Goal: Task Accomplishment & Management: Complete application form

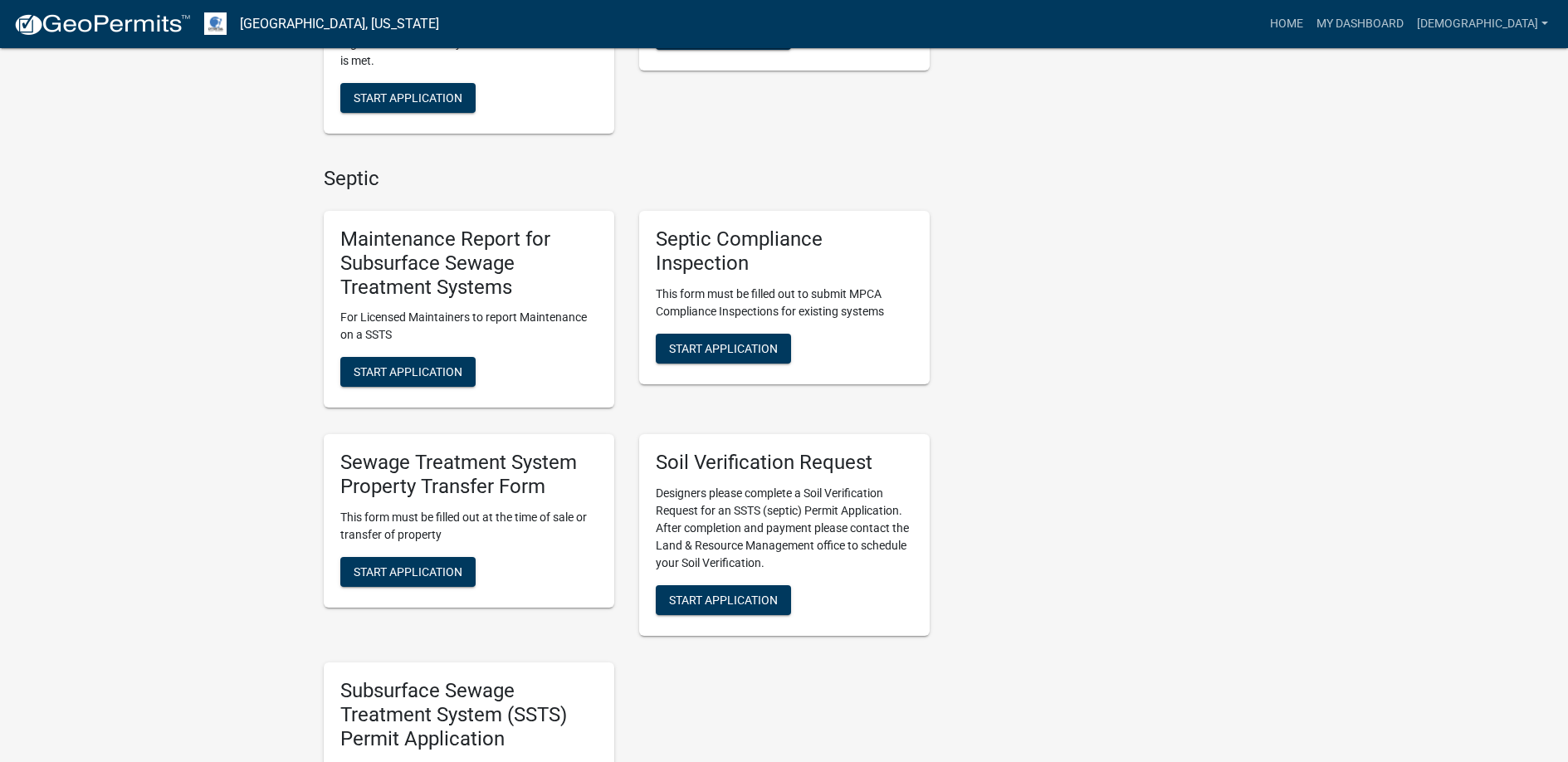
scroll to position [913, 0]
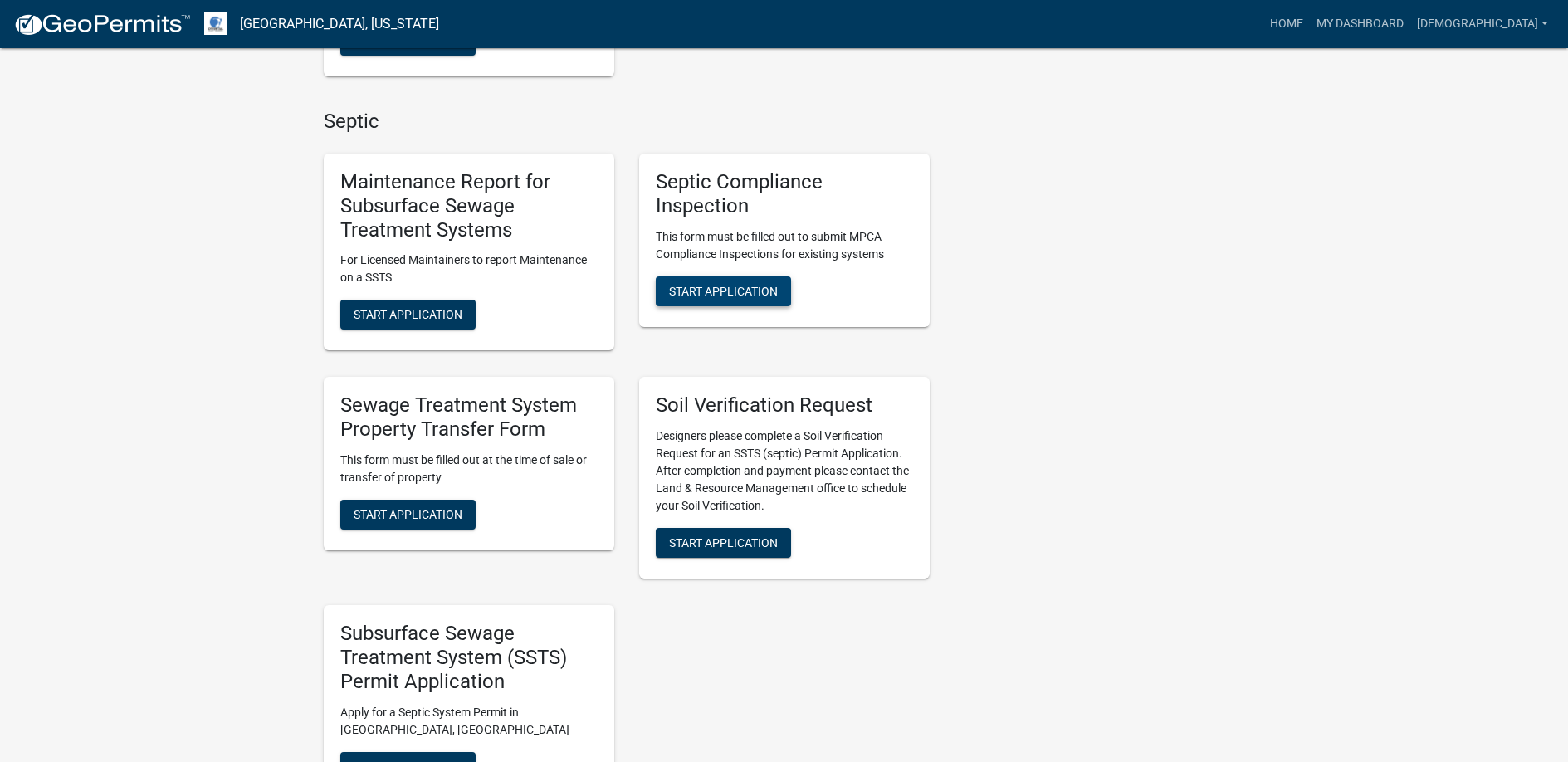
click at [720, 285] on span "Start Application" at bounding box center [723, 290] width 108 height 13
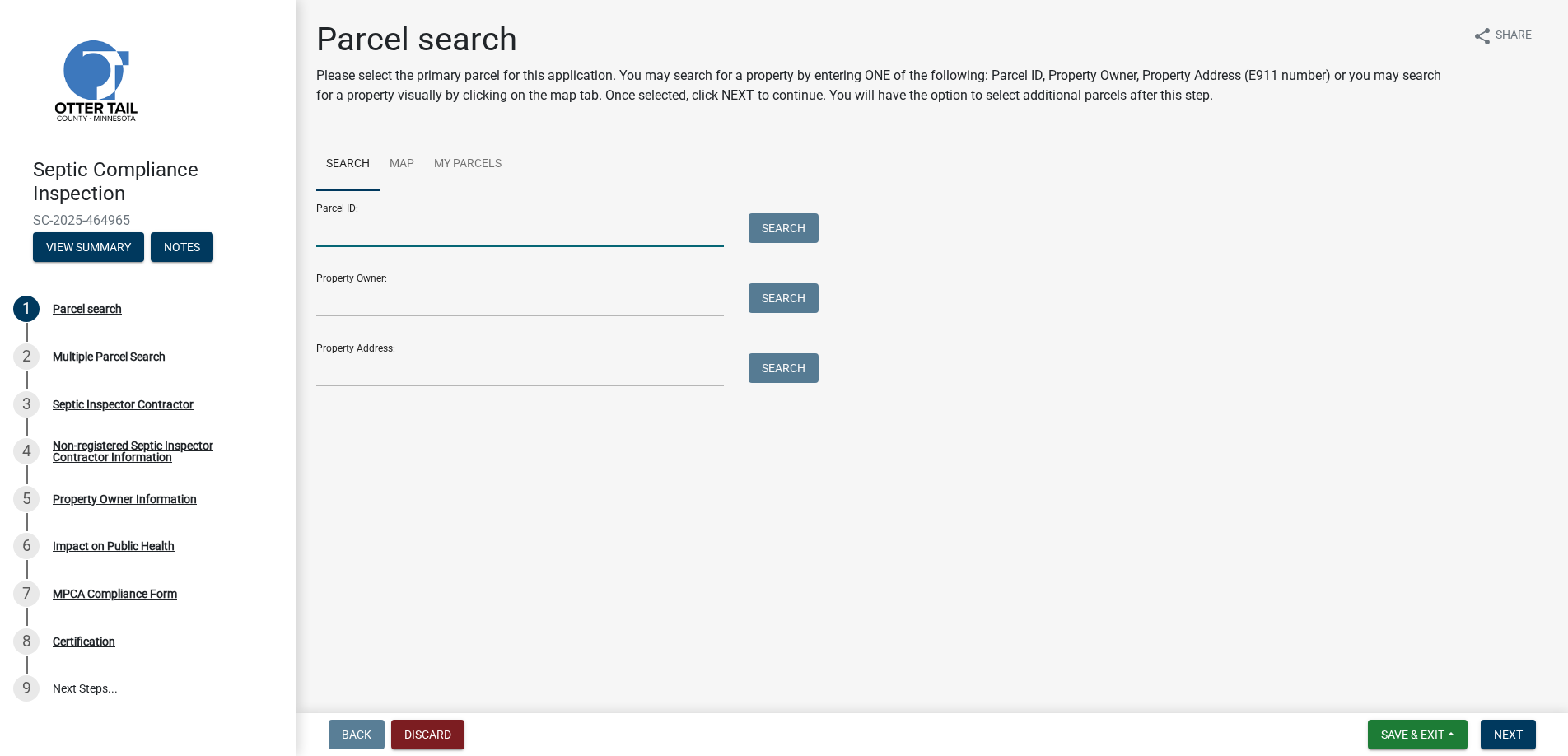
click at [345, 226] on input "Parcel ID:" at bounding box center [520, 230] width 408 height 34
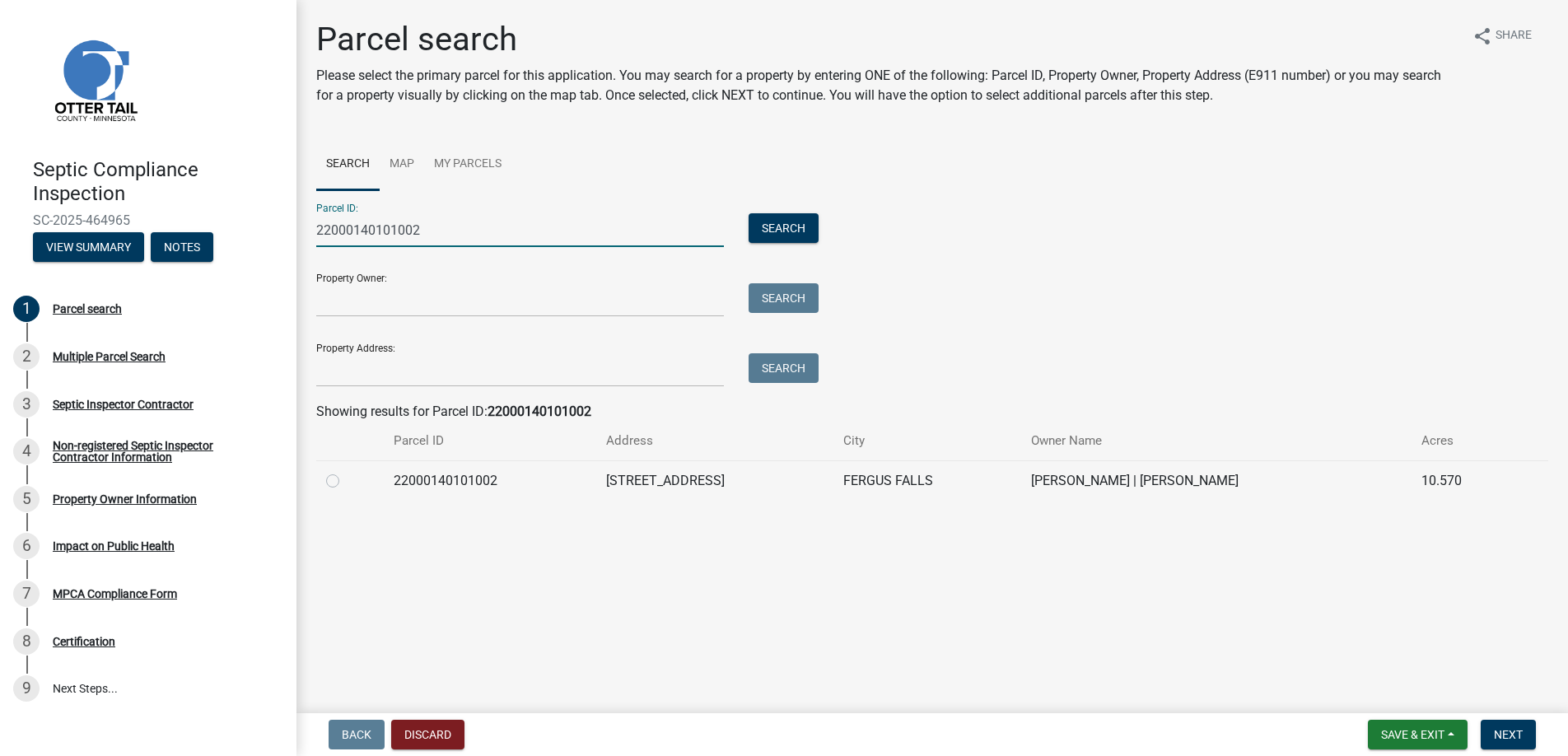
type input "22000140101002"
click at [346, 471] on label at bounding box center [346, 471] width 0 height 0
click at [346, 482] on input "radio" at bounding box center [352, 476] width 10 height 10
radio input "true"
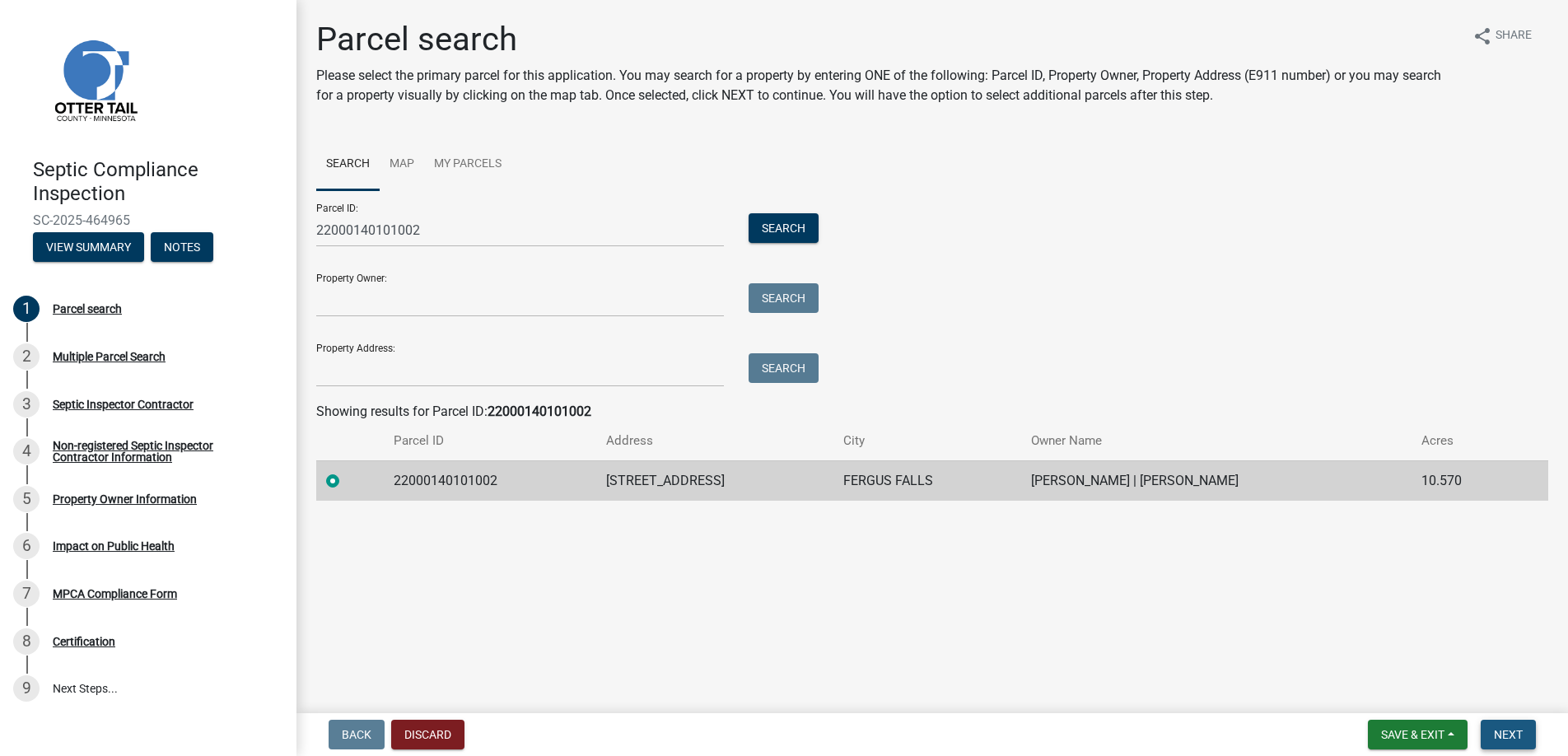
click at [1511, 731] on span "Next" at bounding box center [1509, 734] width 29 height 13
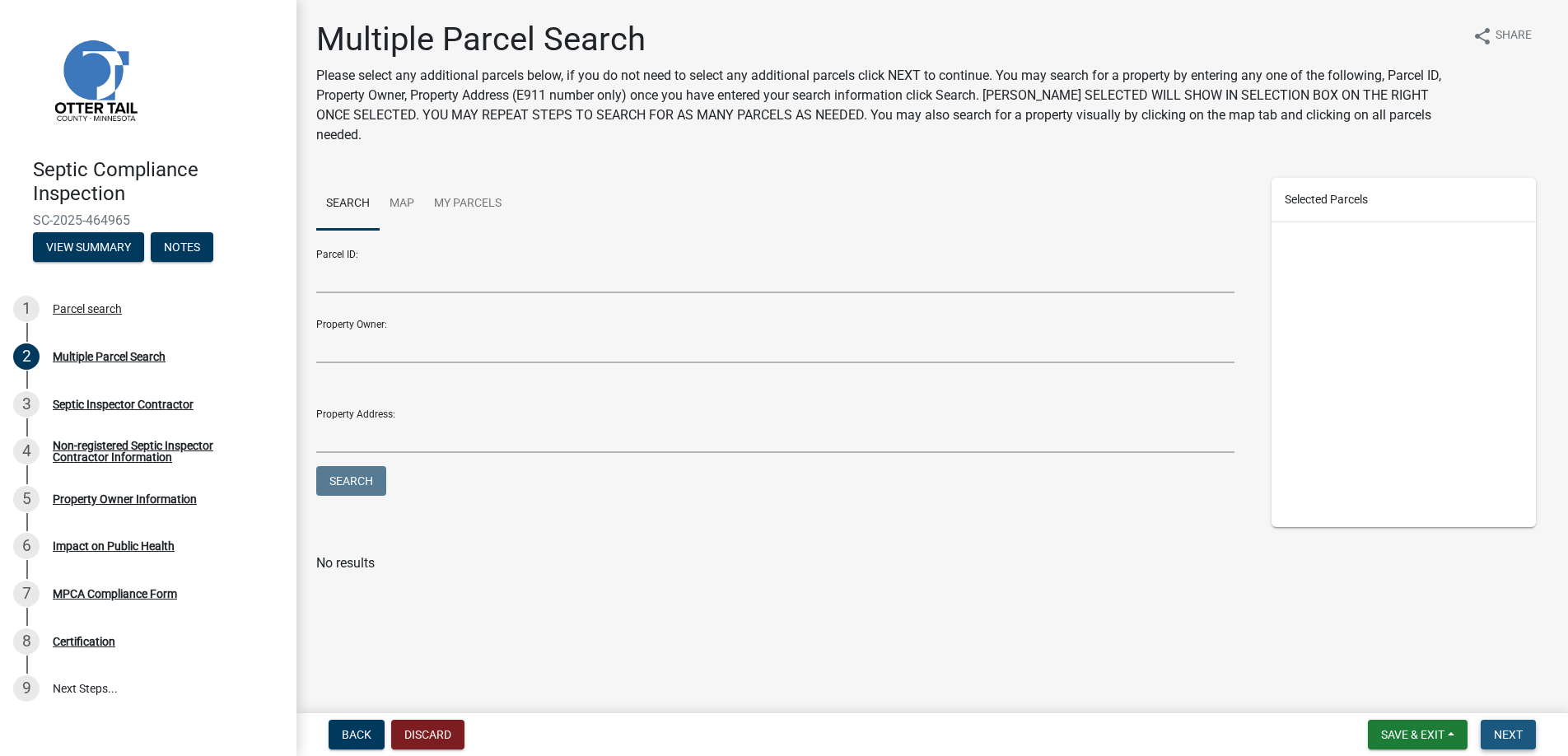
click at [1511, 731] on span "Next" at bounding box center [1509, 734] width 29 height 13
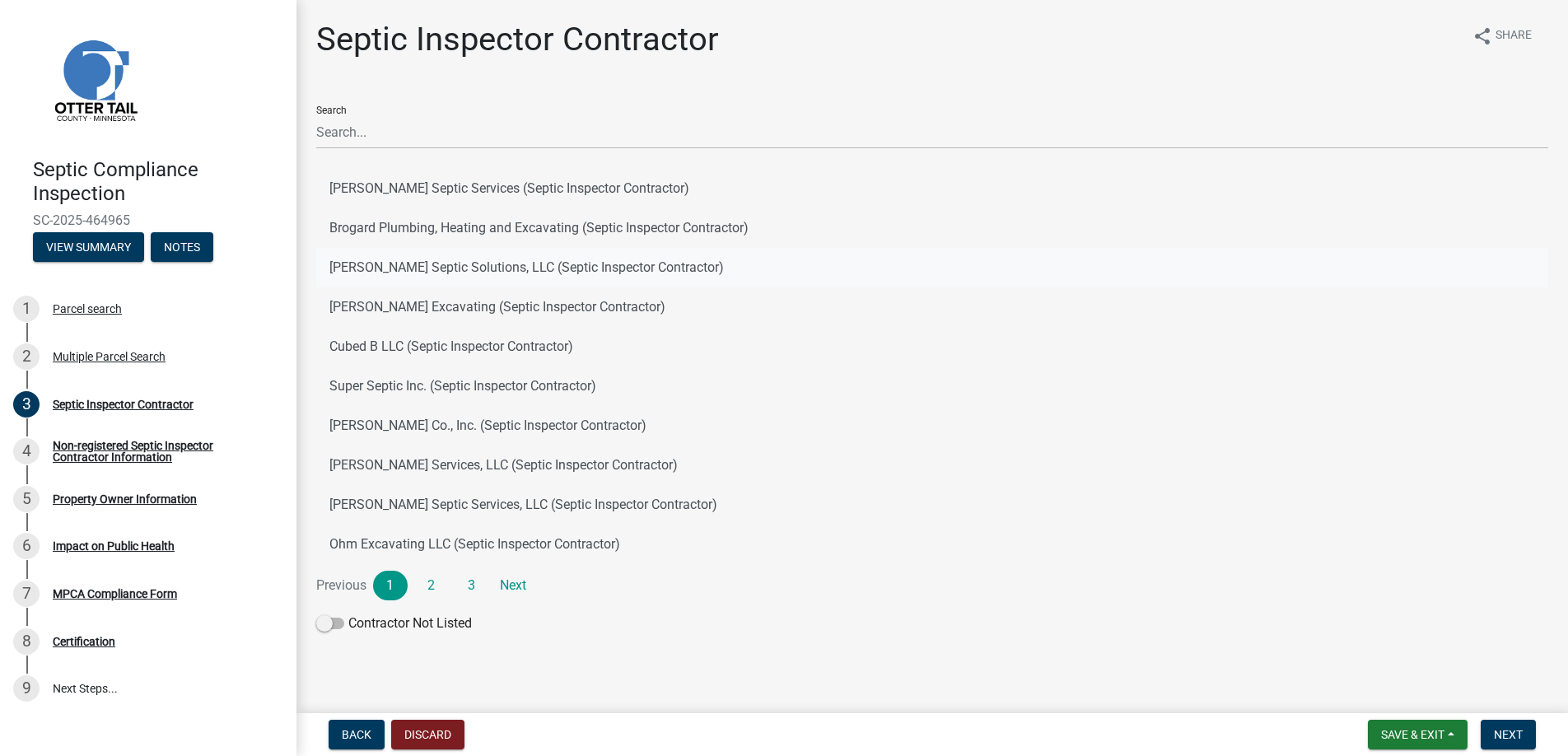
click at [397, 258] on button "[PERSON_NAME] Septic Solutions, LLC (Septic Inspector Contractor)" at bounding box center [932, 267] width 1232 height 39
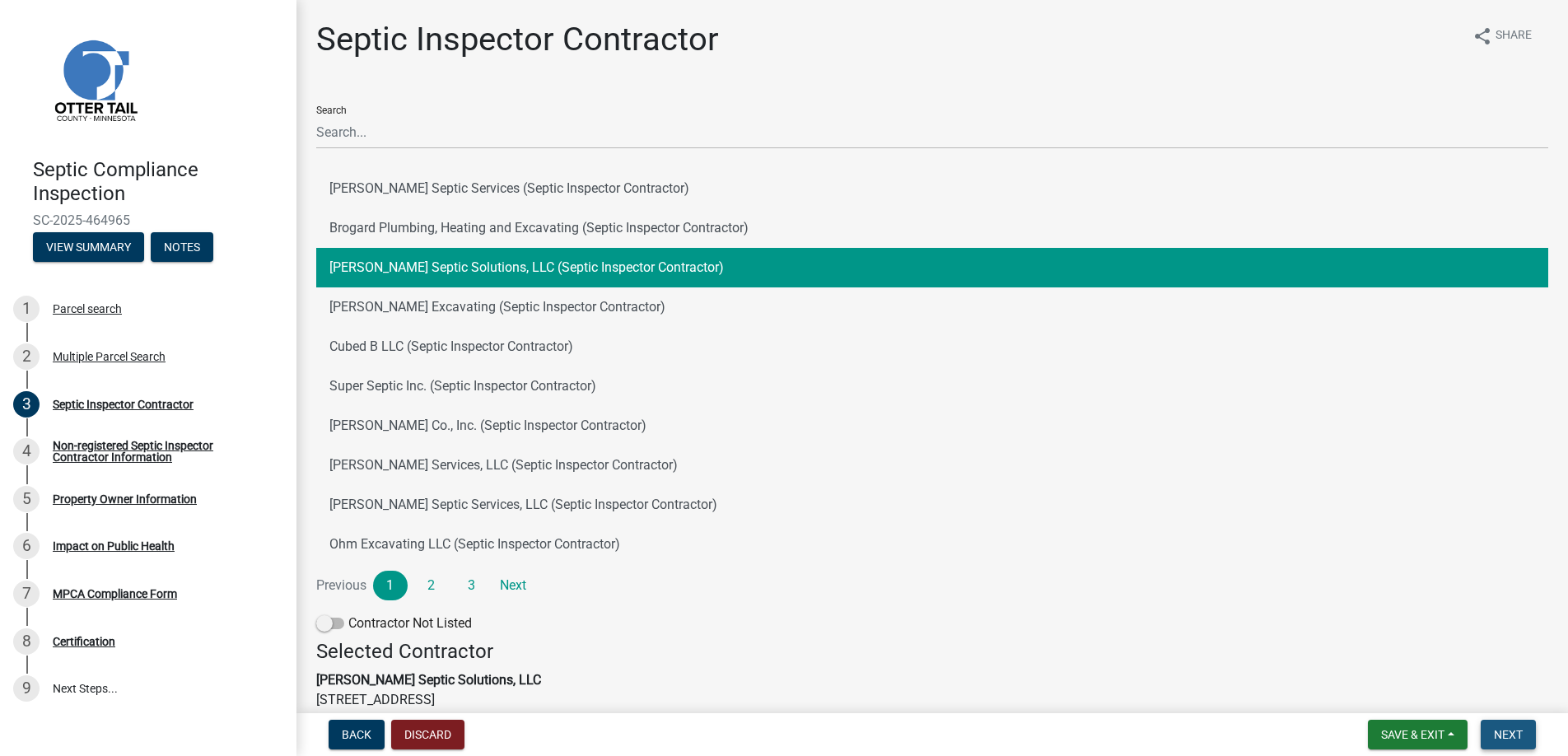
click at [1515, 732] on span "Next" at bounding box center [1509, 734] width 29 height 13
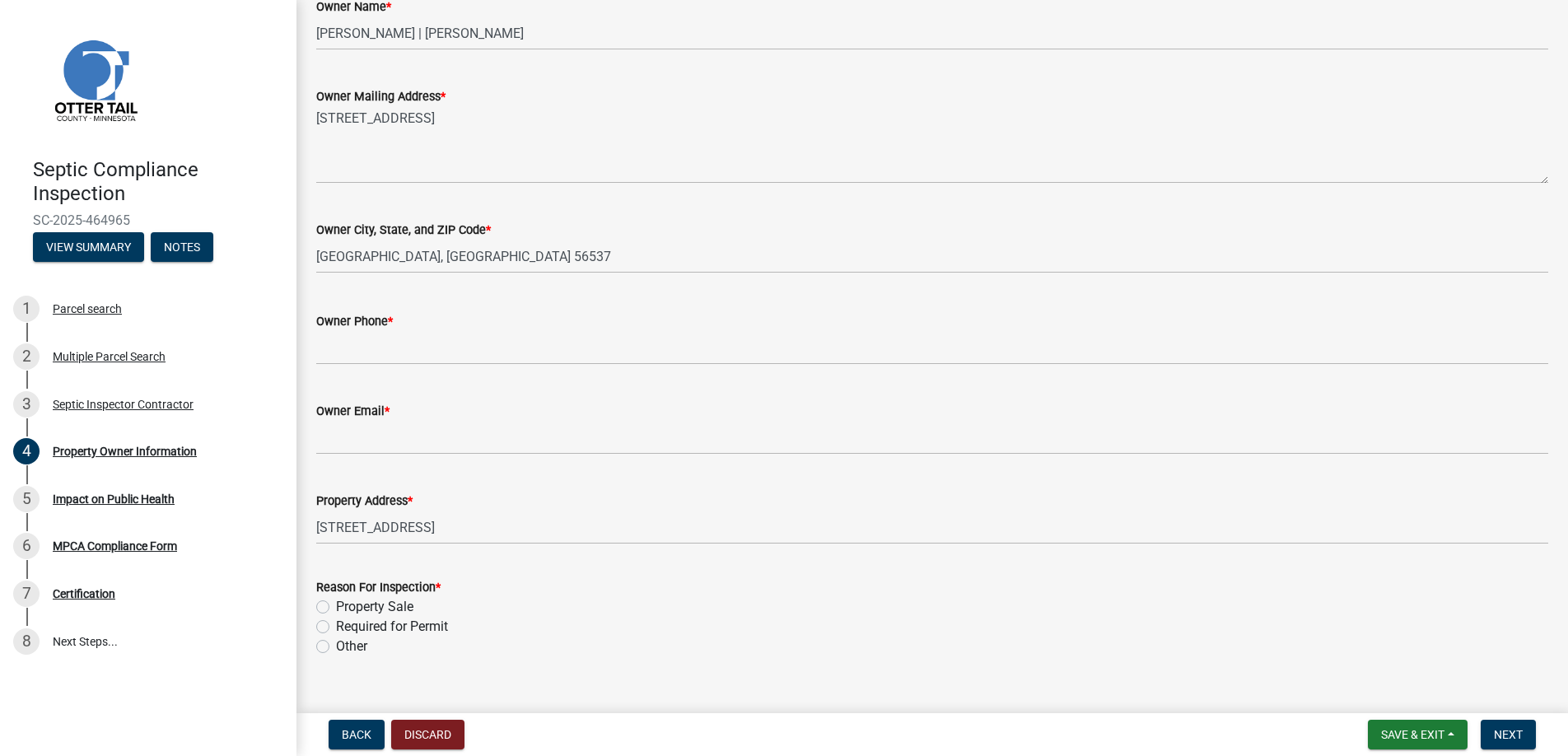
scroll to position [329, 0]
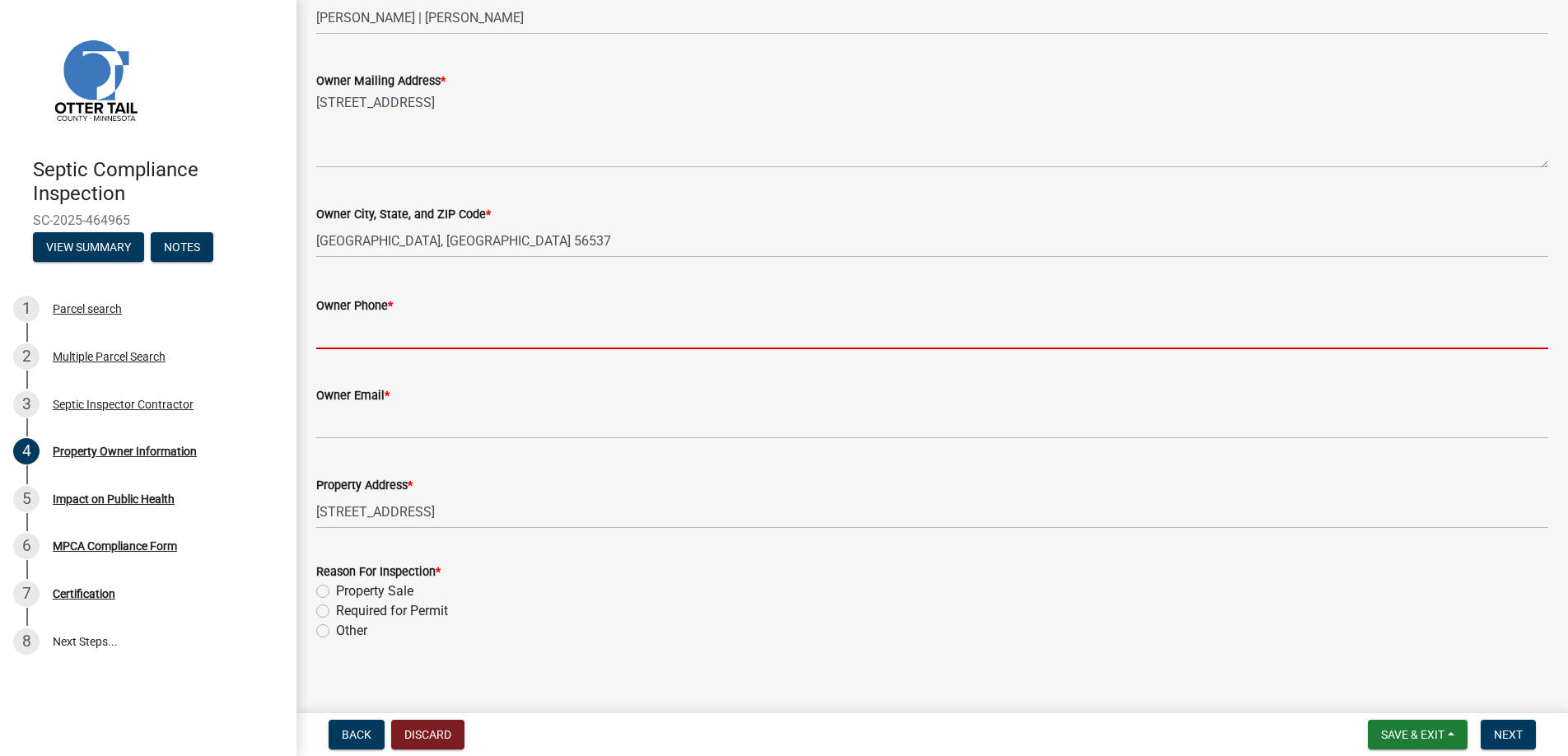
click at [357, 335] on input "Owner Phone *" at bounding box center [932, 332] width 1232 height 34
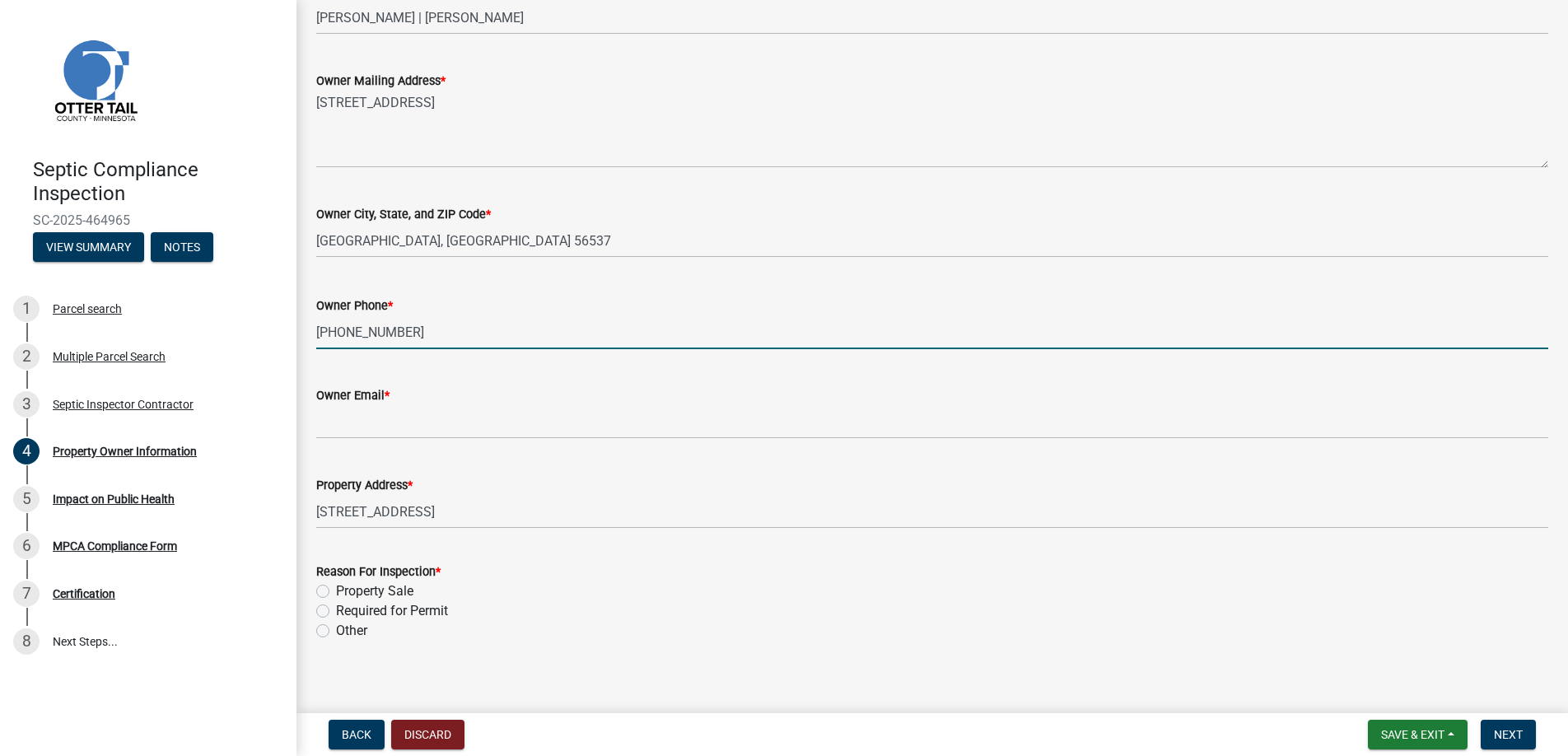
type input "[PHONE_NUMBER]"
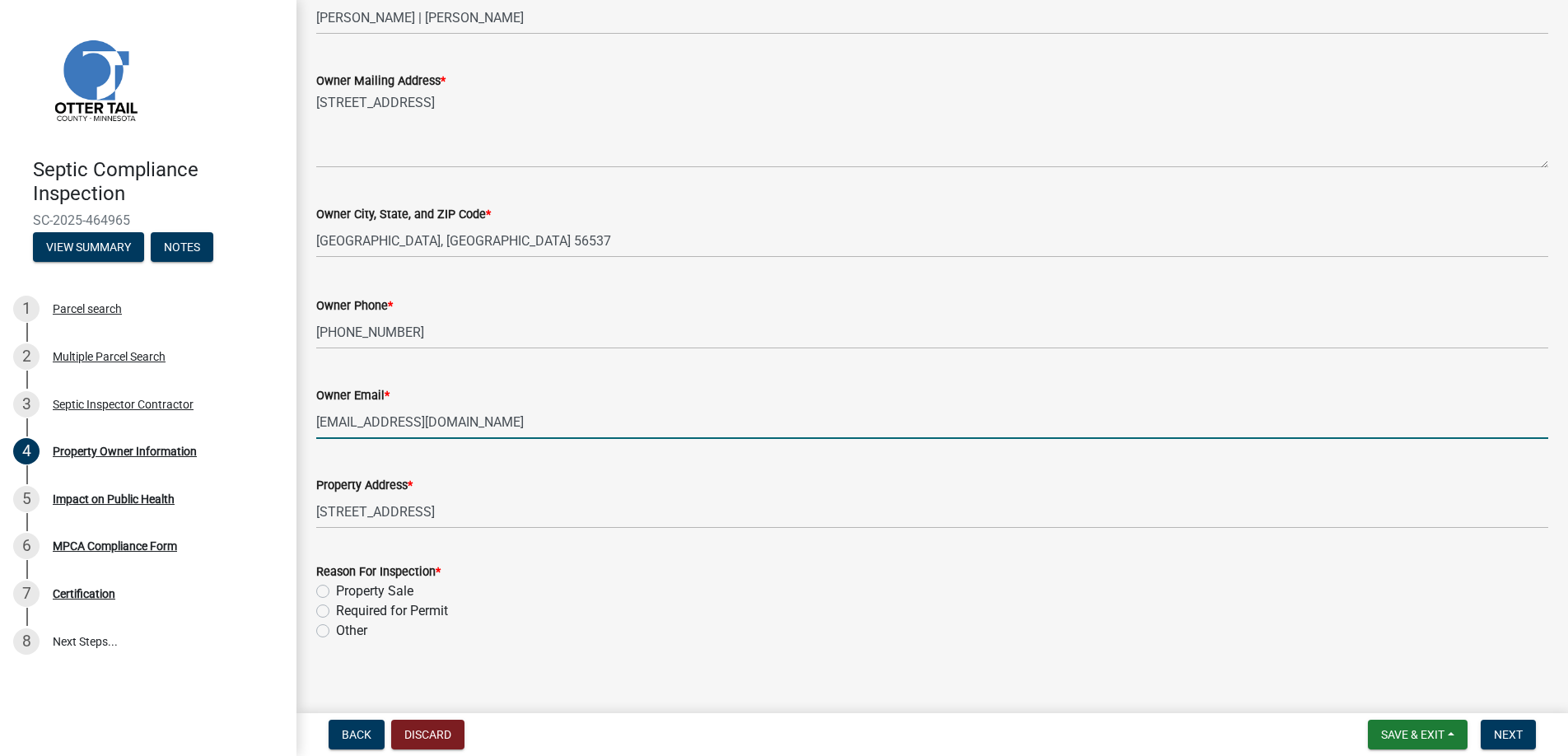
type input "[EMAIL_ADDRESS][DOMAIN_NAME]"
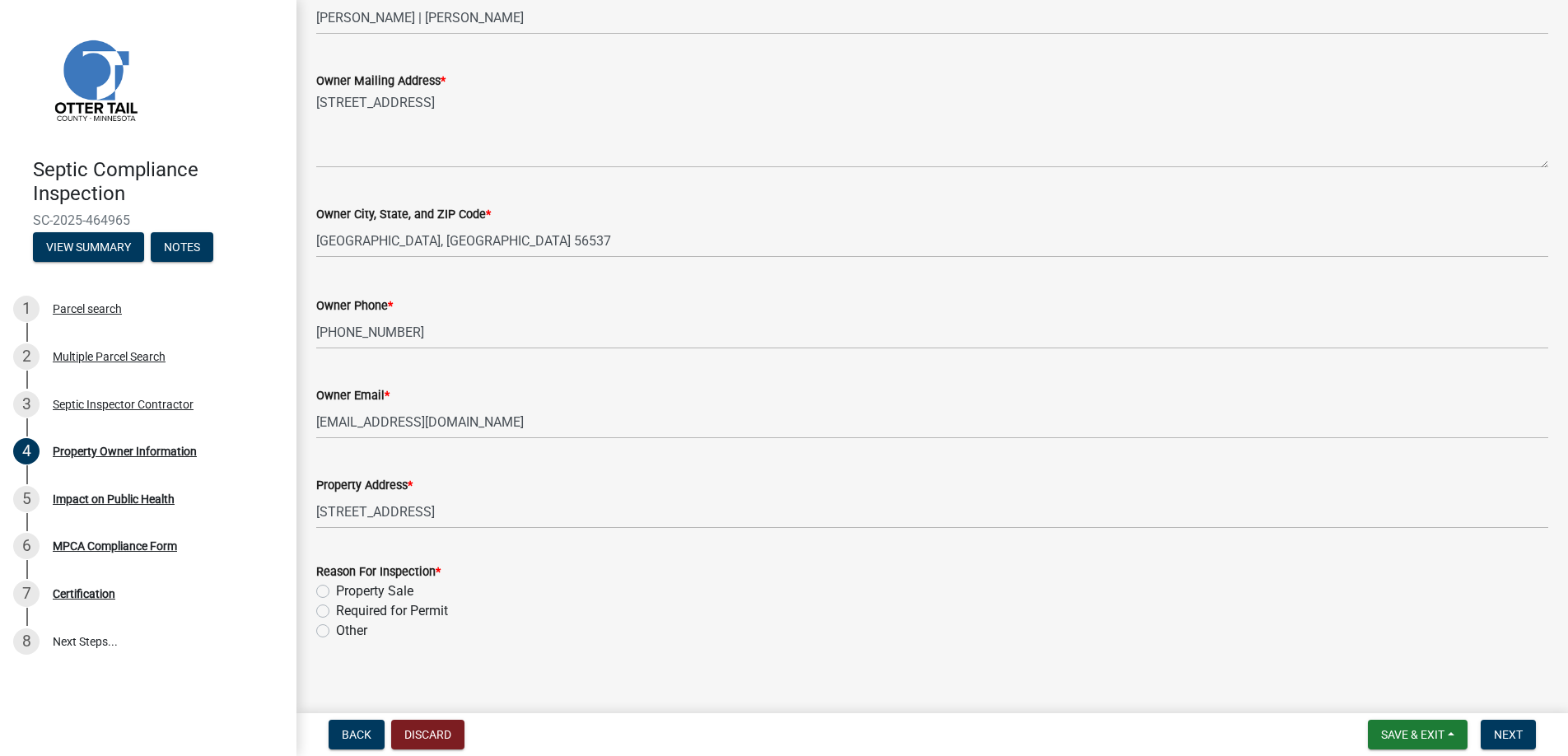
click at [336, 591] on label "Property Sale" at bounding box center [374, 591] width 78 height 20
click at [336, 591] on input "Property Sale" at bounding box center [341, 586] width 10 height 10
radio input "true"
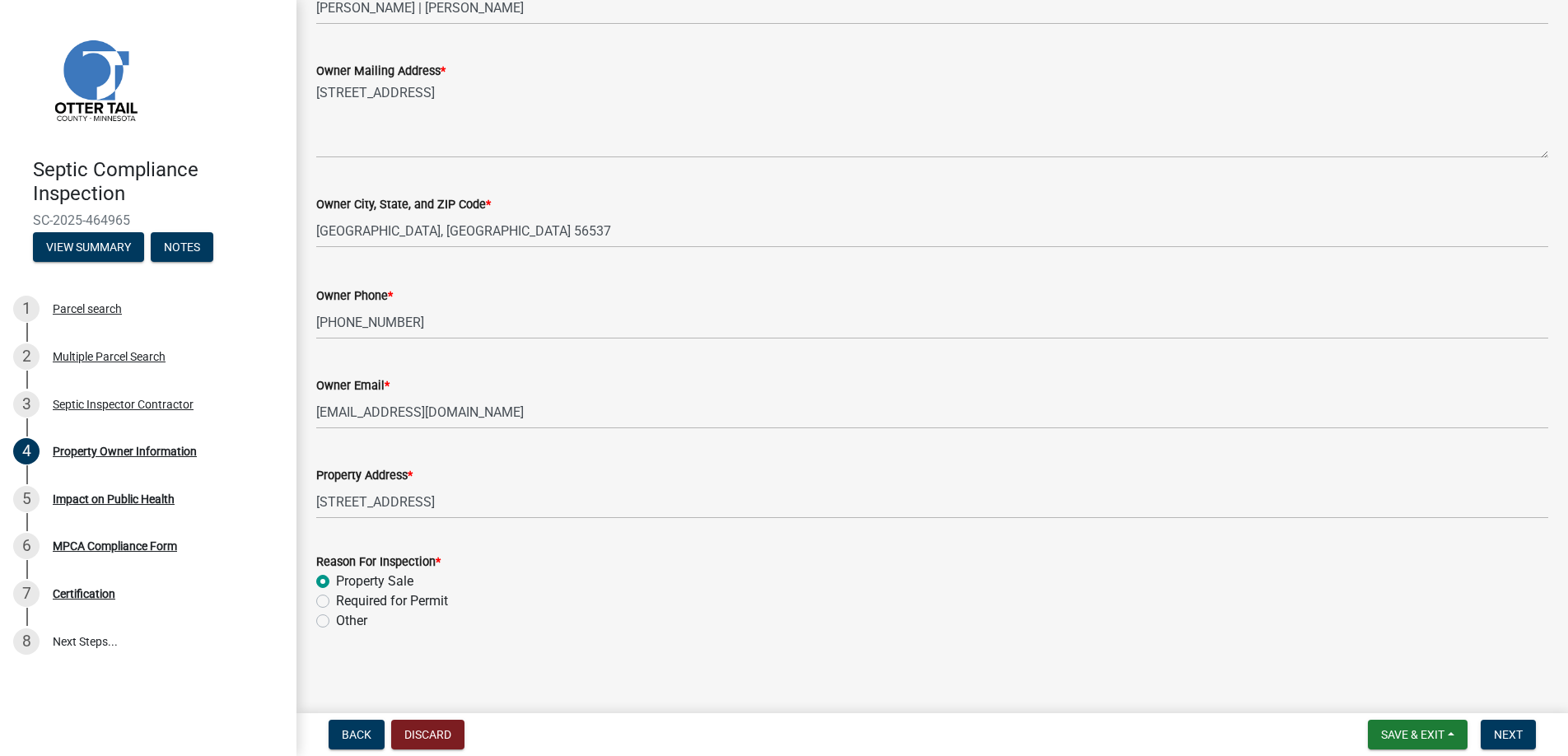
scroll to position [343, 0]
click at [1504, 732] on span "Next" at bounding box center [1509, 734] width 29 height 13
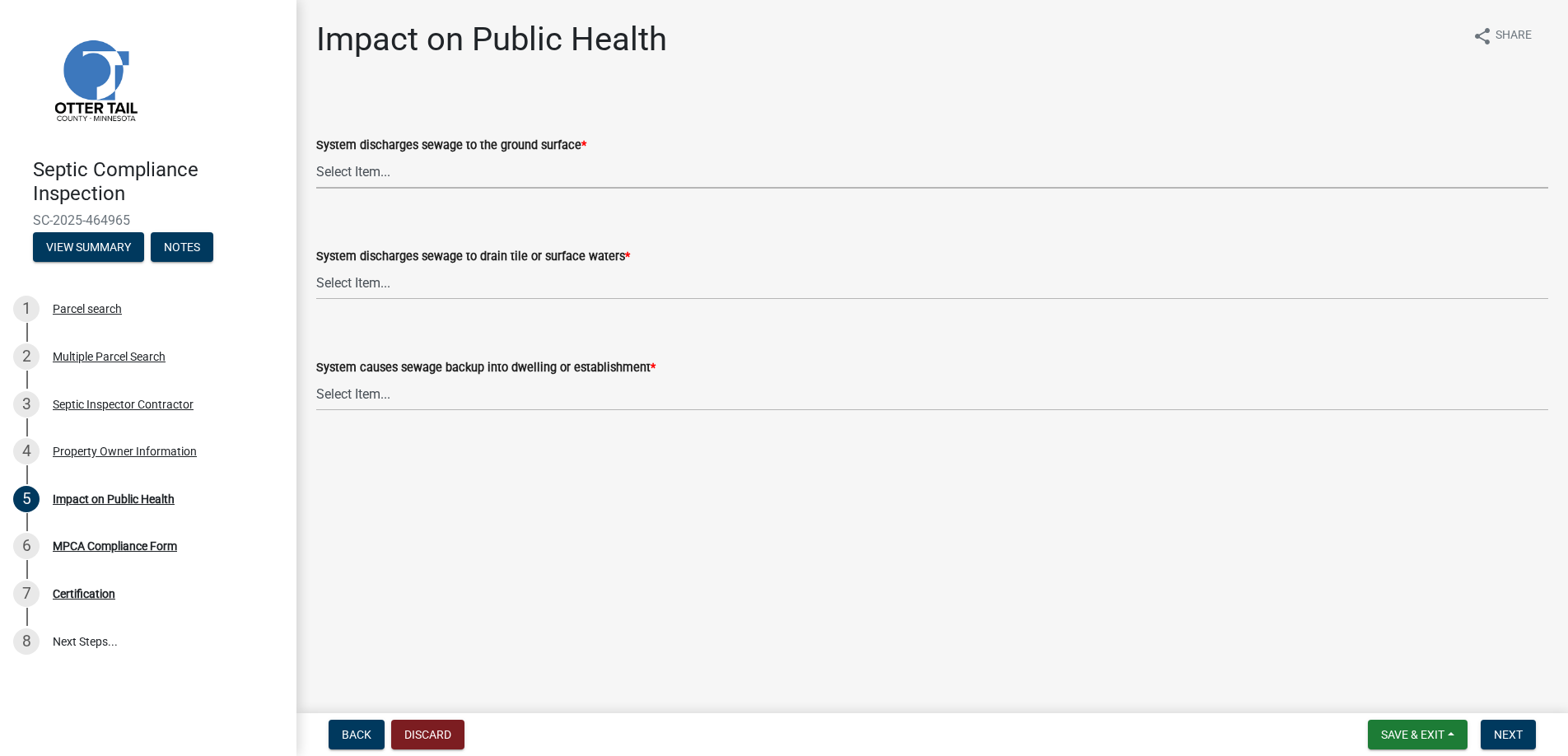
click at [346, 158] on select "Select Item... Yes No" at bounding box center [932, 171] width 1232 height 34
click at [317, 155] on select "Select Item... Yes No" at bounding box center [932, 171] width 1232 height 34
select select "9c5ef684-d0d4-4879-ab12-905ddbd81a72"
click at [359, 281] on select "Select Item... Yes No" at bounding box center [932, 282] width 1232 height 34
click at [317, 266] on select "Select Item... Yes No" at bounding box center [932, 282] width 1232 height 34
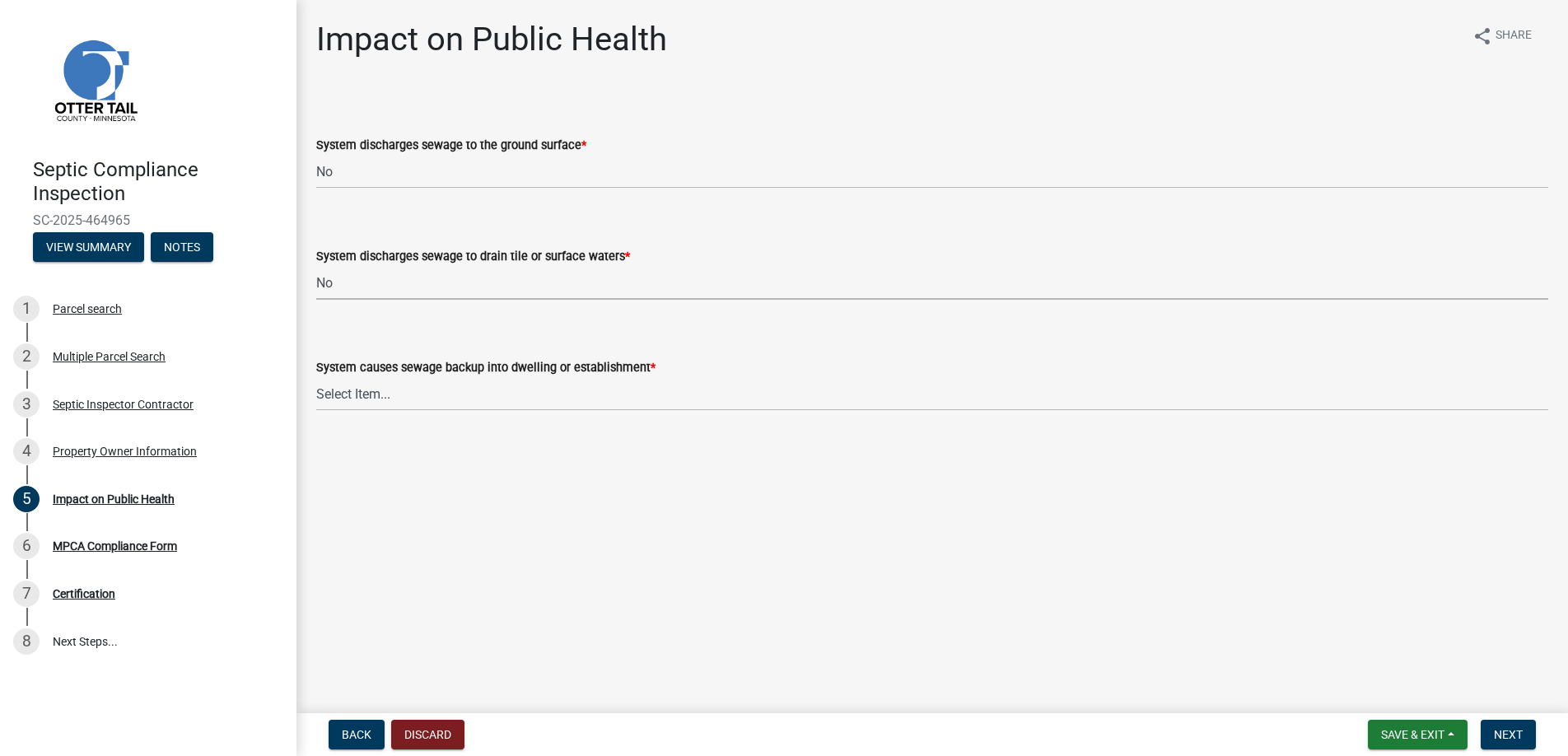
select select "7d491a2b-e9f0-4952-b474-53ca749b22af"
click at [372, 390] on select "Select Item... Yes No" at bounding box center [932, 393] width 1232 height 34
click at [317, 377] on select "Select Item... Yes No" at bounding box center [932, 393] width 1232 height 34
select select "6e07b46b-a403-4f3e-b4fc-218acc732c01"
click at [1512, 731] on span "Next" at bounding box center [1509, 734] width 29 height 13
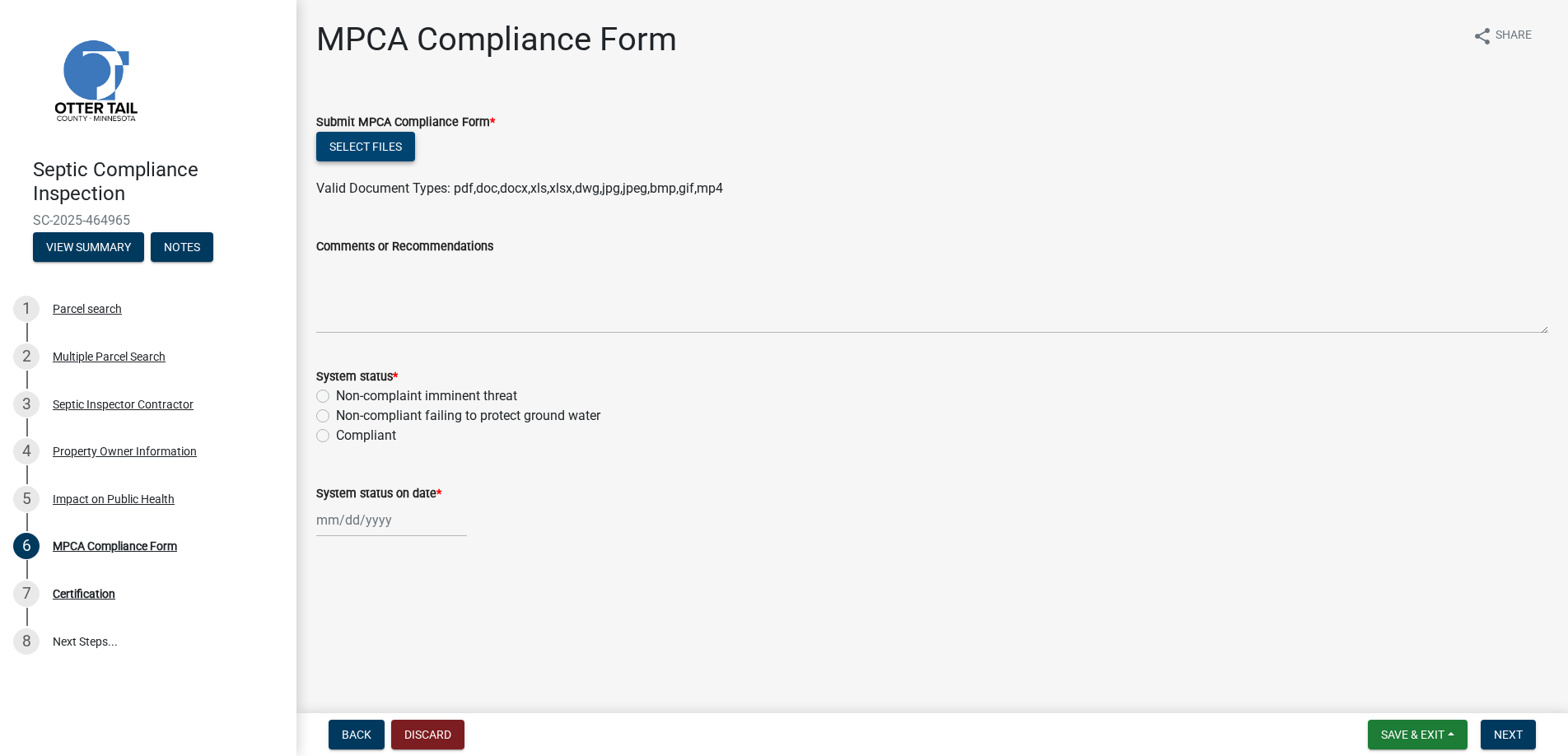
click at [373, 149] on button "Select files" at bounding box center [366, 147] width 99 height 30
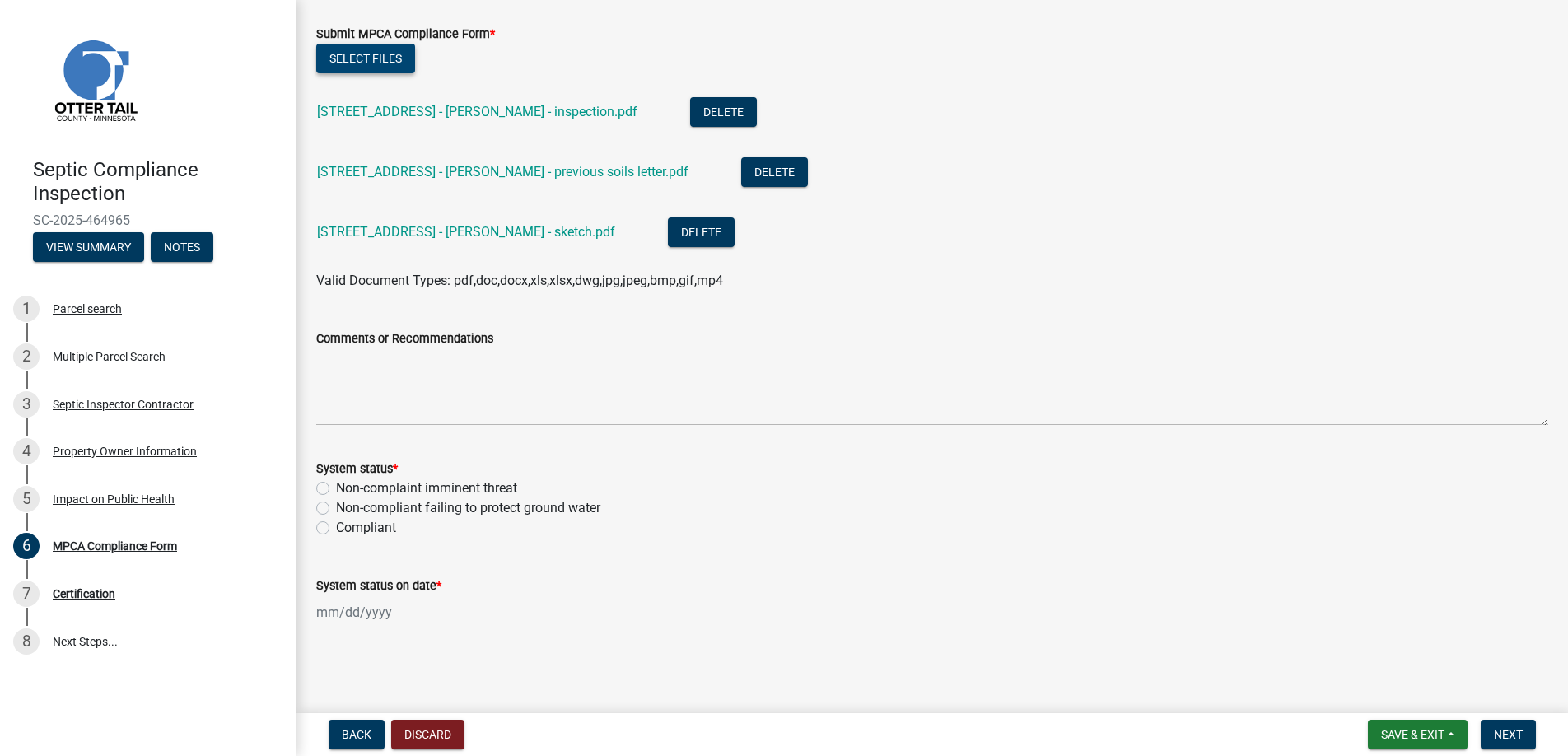
scroll to position [90, 0]
click at [336, 525] on label "Compliant" at bounding box center [366, 526] width 60 height 20
click at [336, 525] on input "Compliant" at bounding box center [341, 522] width 10 height 10
radio input "true"
click at [358, 612] on div at bounding box center [392, 610] width 150 height 34
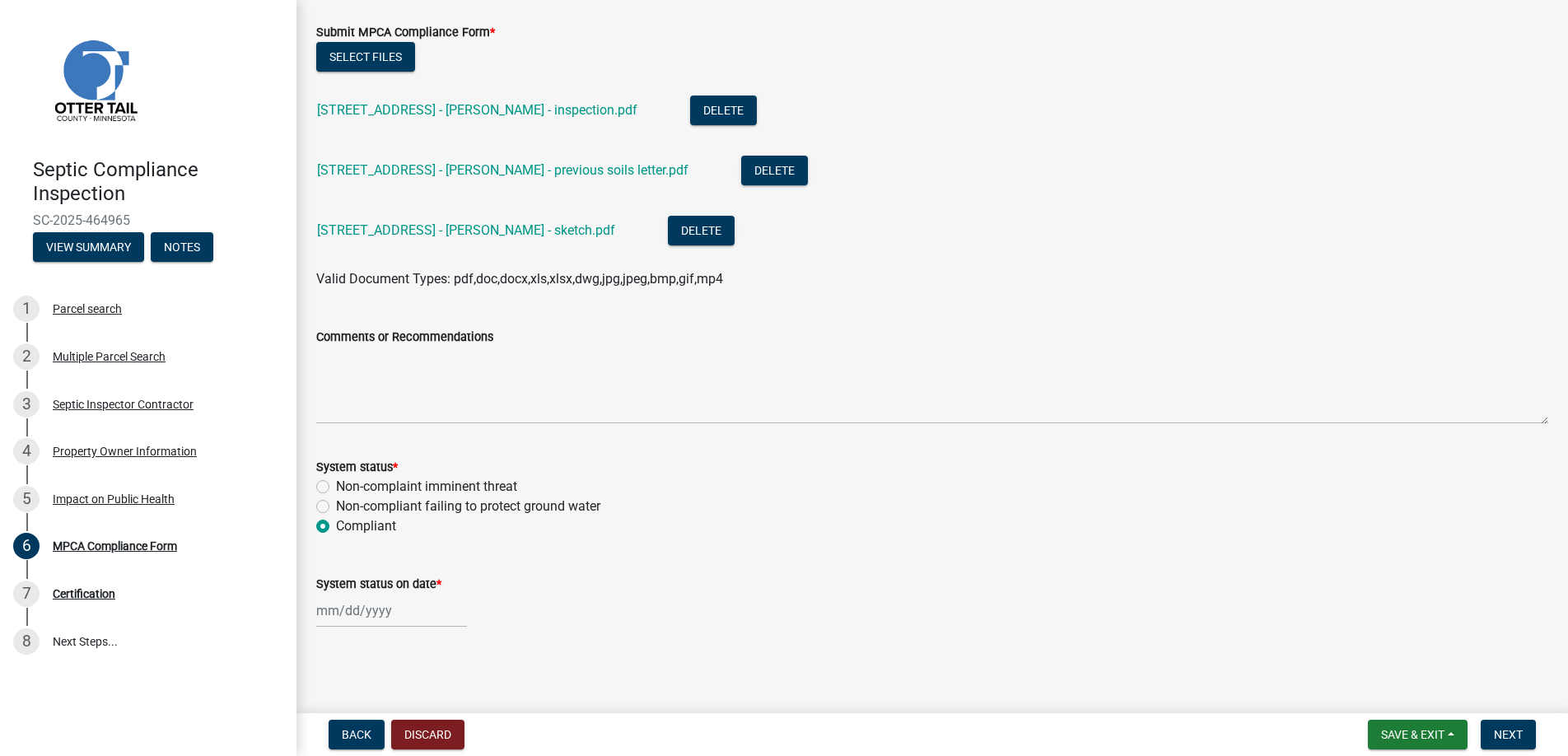
select select "8"
select select "2025"
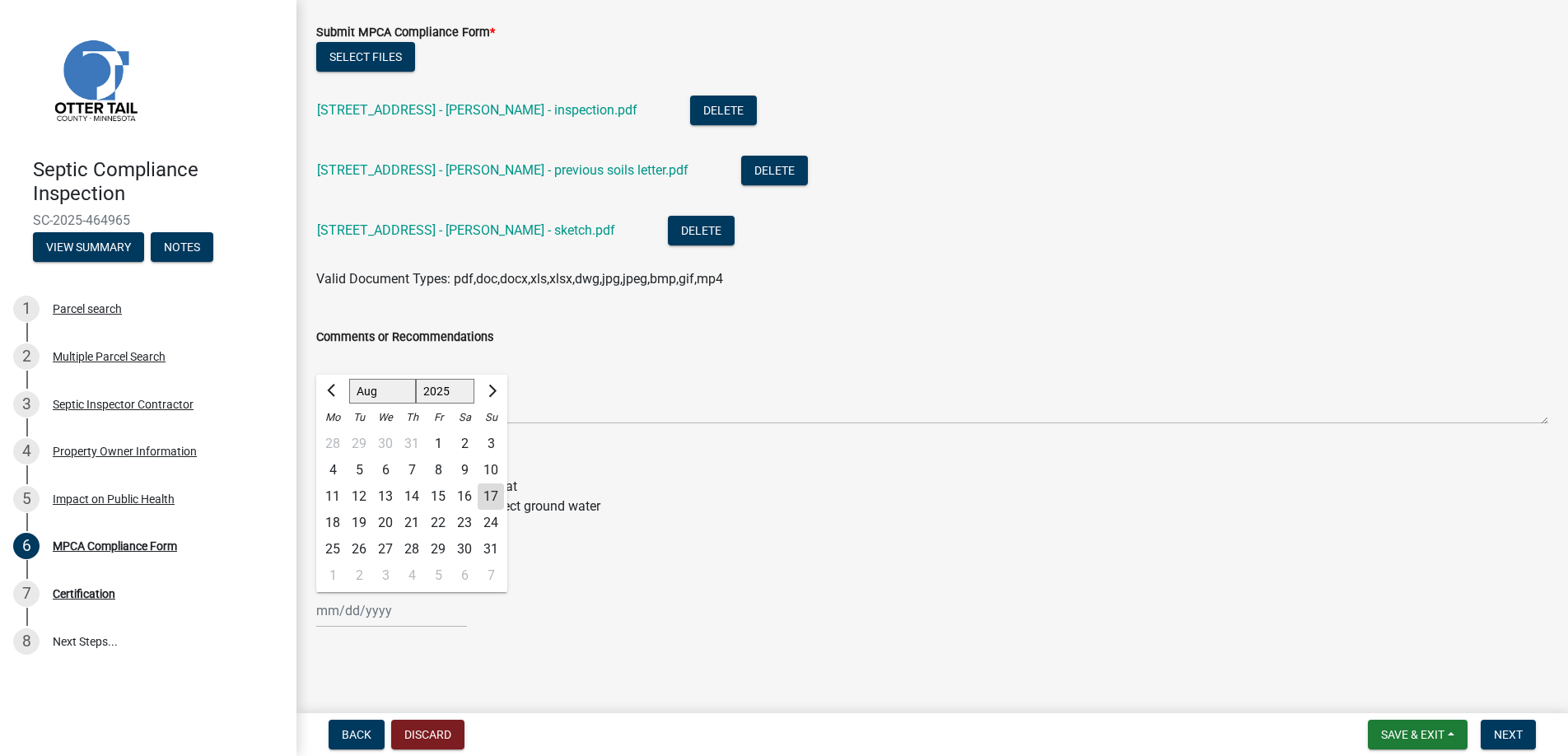
click at [415, 493] on div "14" at bounding box center [412, 496] width 26 height 26
type input "[DATE]"
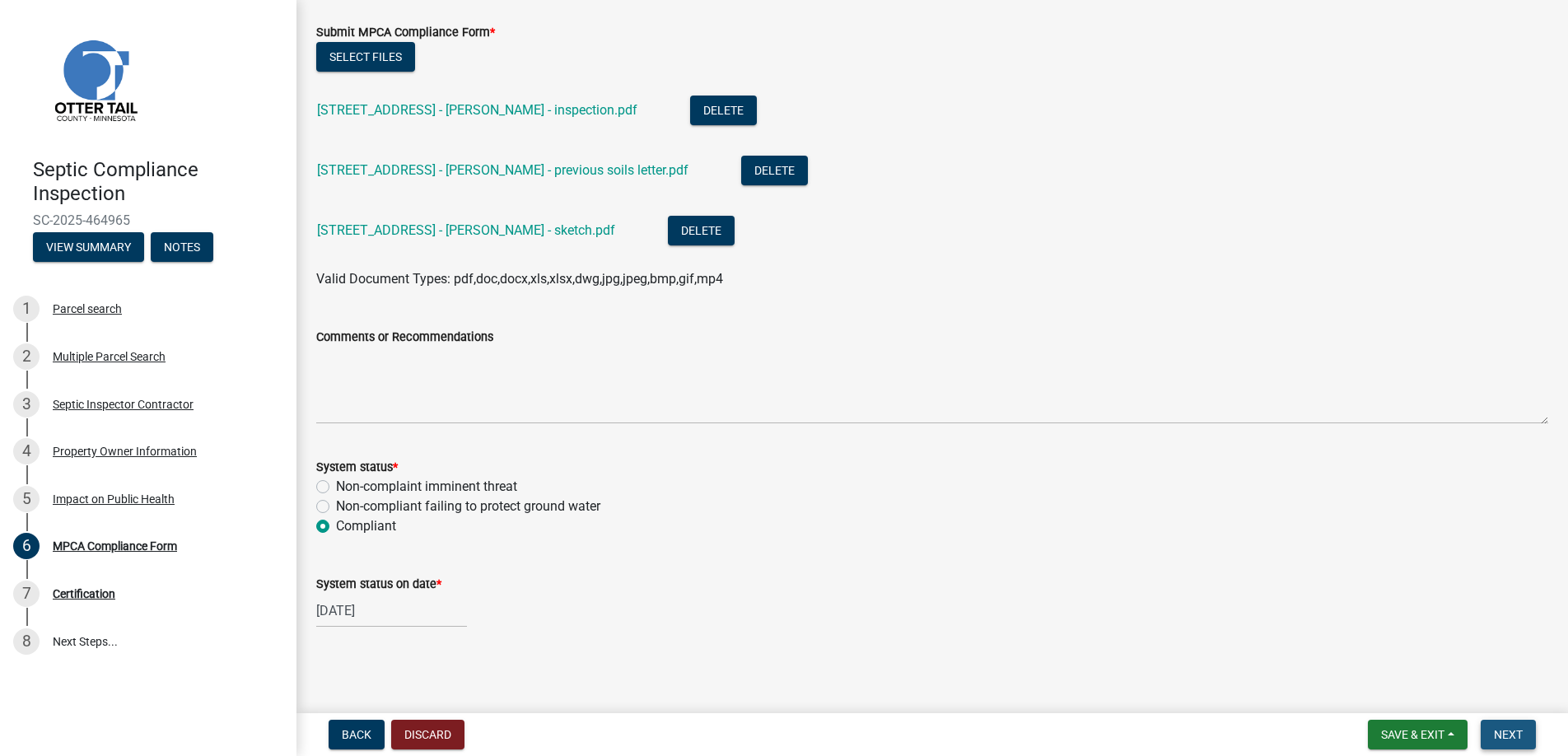
click at [1506, 731] on span "Next" at bounding box center [1509, 734] width 29 height 13
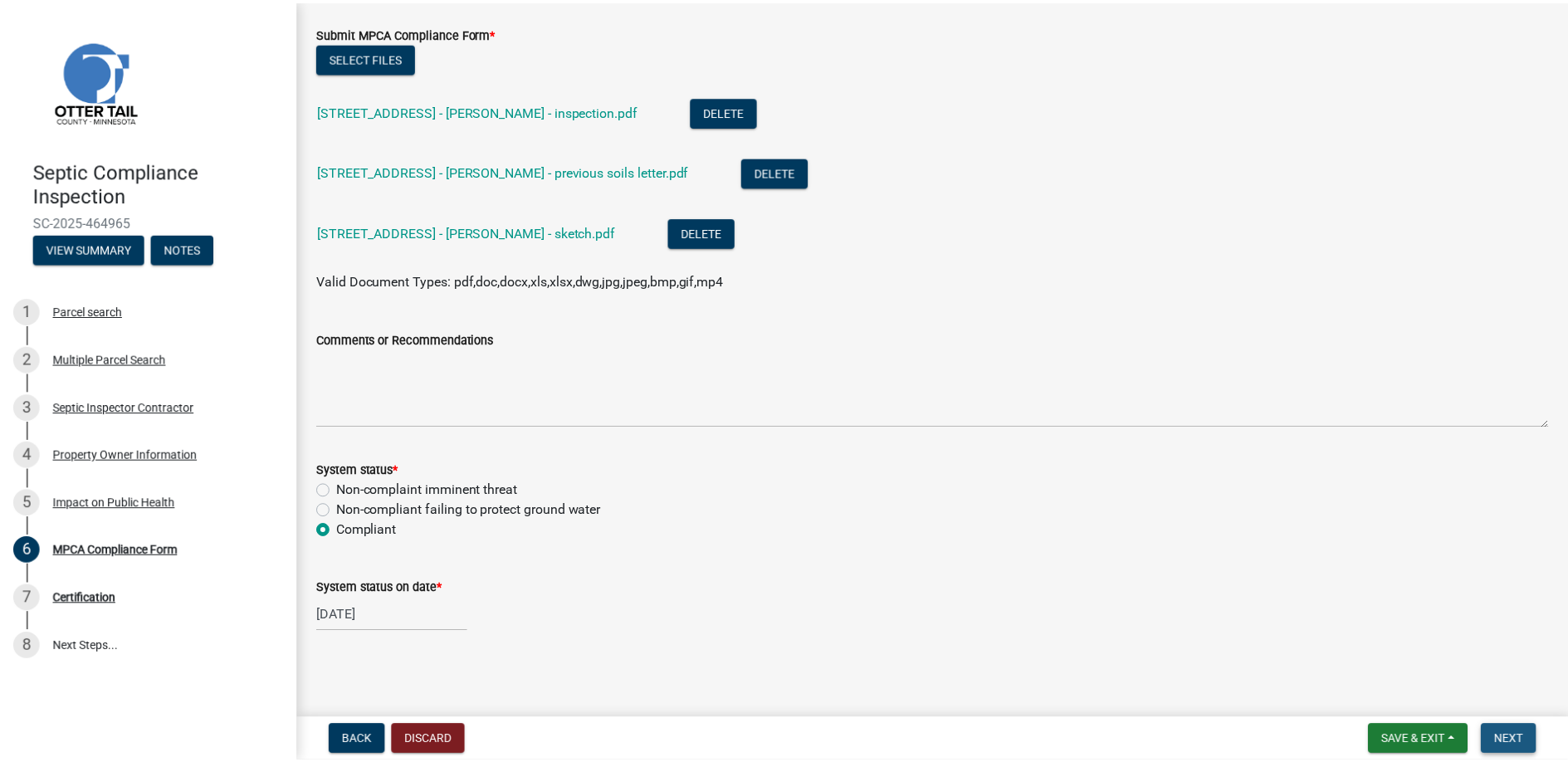
scroll to position [0, 0]
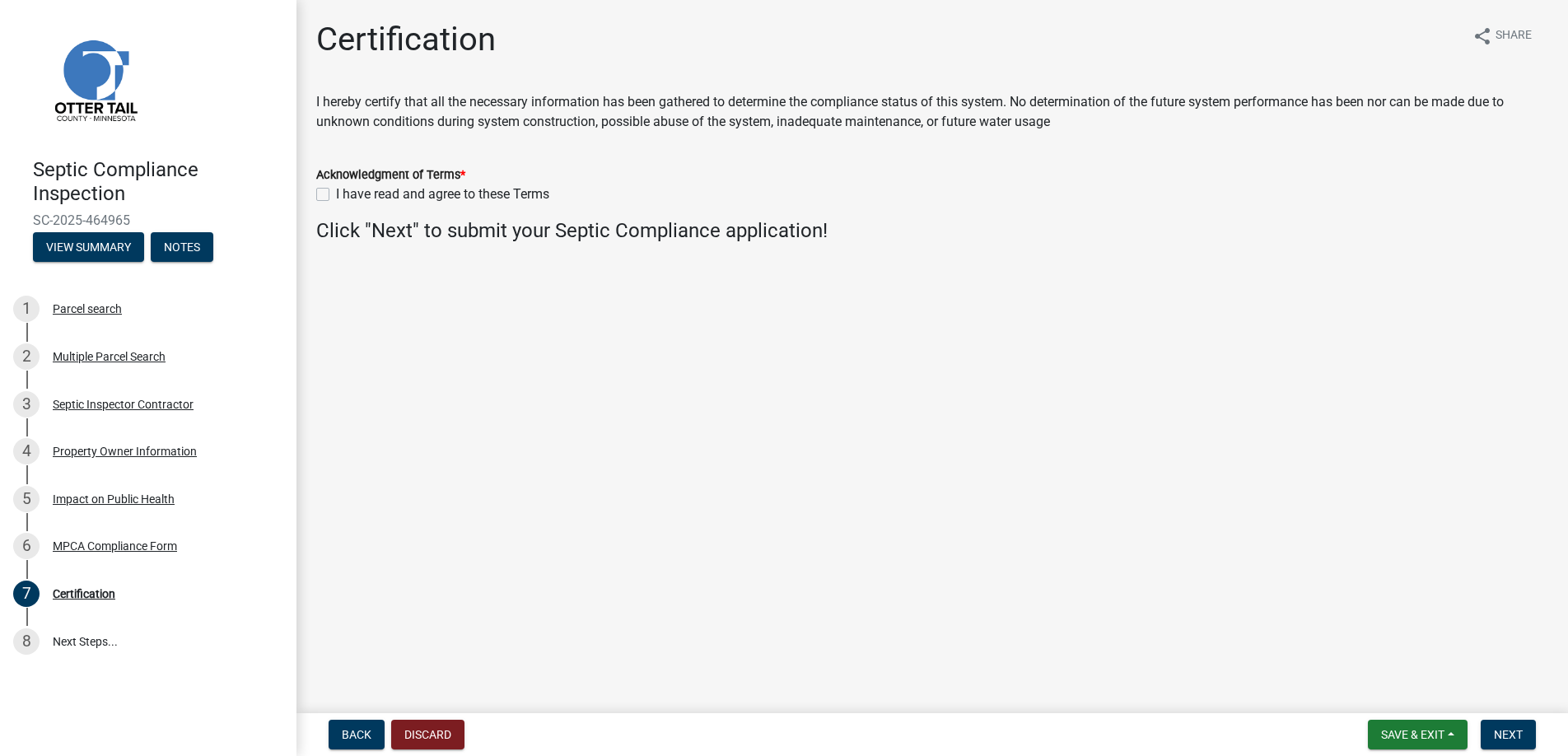
click at [336, 196] on label "I have read and agree to these Terms" at bounding box center [443, 194] width 213 height 20
click at [336, 195] on input "I have read and agree to these Terms" at bounding box center [341, 190] width 10 height 10
checkbox input "true"
click at [1503, 733] on span "Next" at bounding box center [1509, 734] width 29 height 13
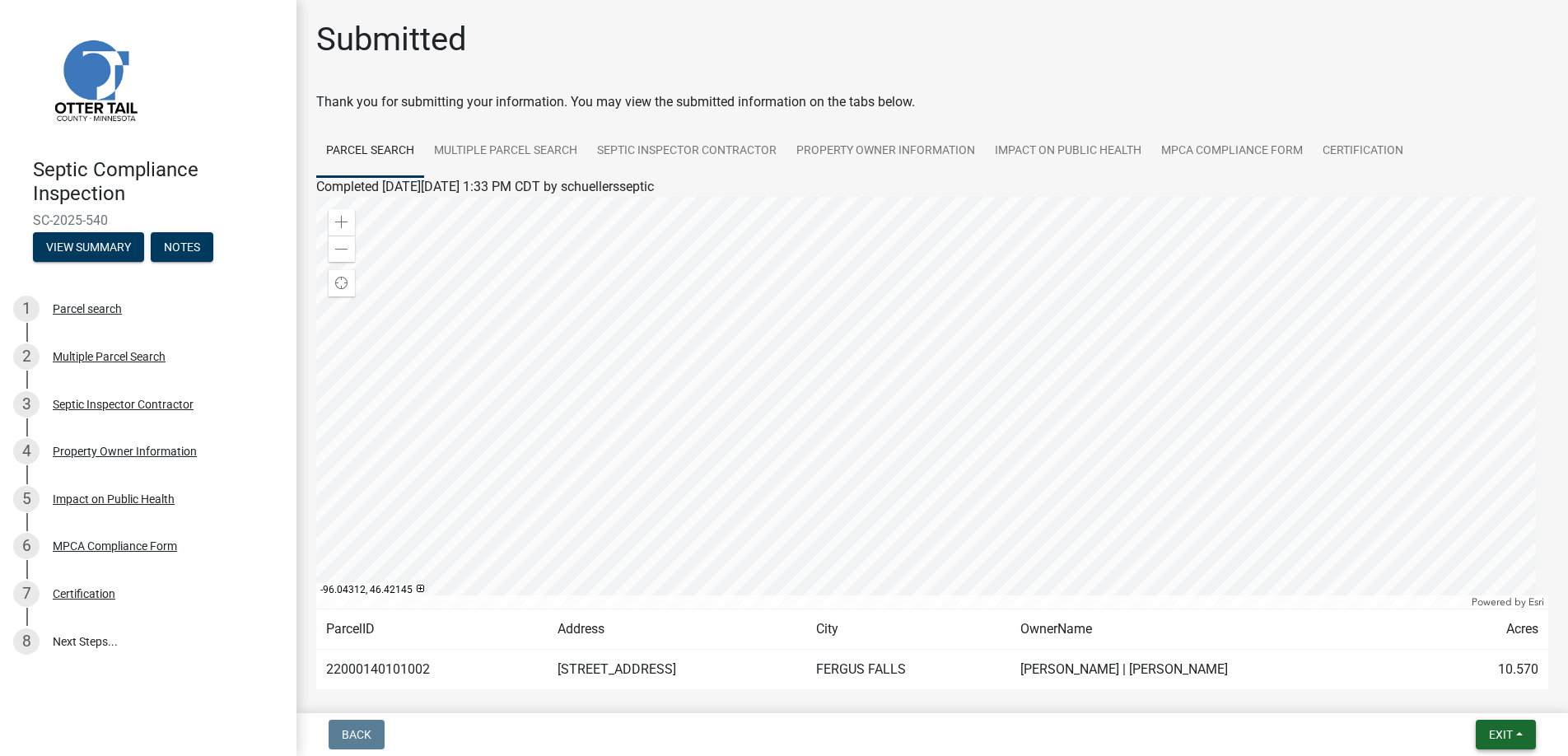
click at [1497, 732] on span "Exit" at bounding box center [1501, 734] width 24 height 13
click at [1459, 688] on button "Save & Exit" at bounding box center [1470, 691] width 132 height 39
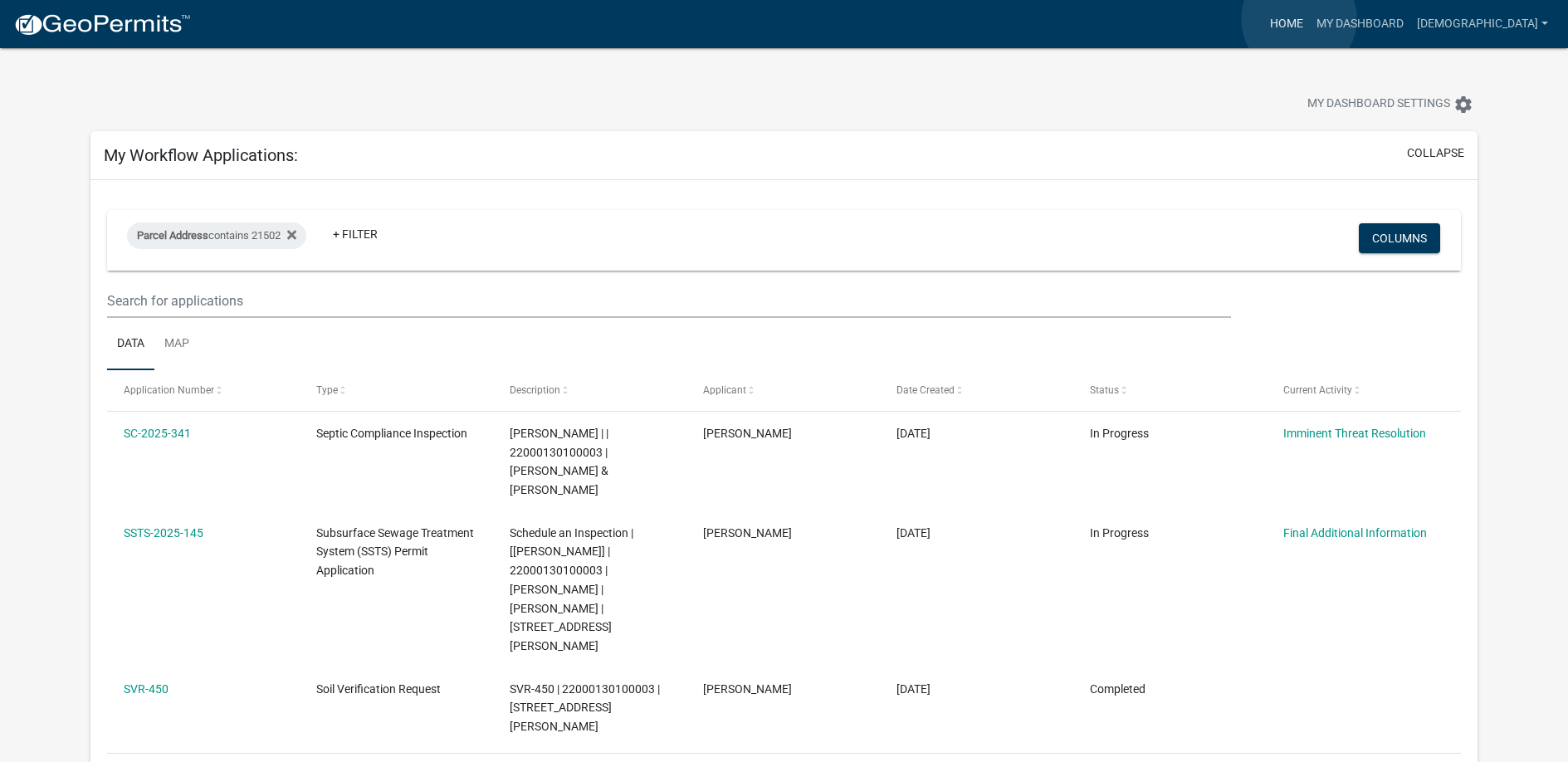
click at [1299, 19] on link "Home" at bounding box center [1287, 24] width 47 height 32
